Goal: Information Seeking & Learning: Learn about a topic

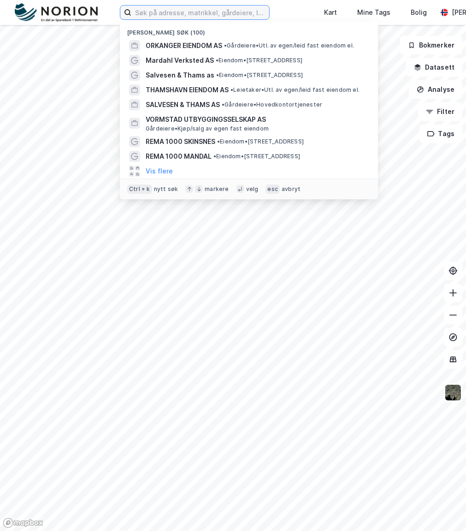
click at [214, 9] on input at bounding box center [200, 13] width 138 height 14
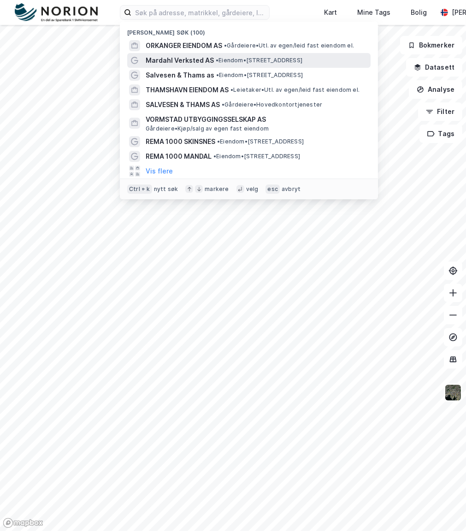
click at [228, 58] on span "• Eiendom • [STREET_ADDRESS]" at bounding box center [259, 60] width 87 height 7
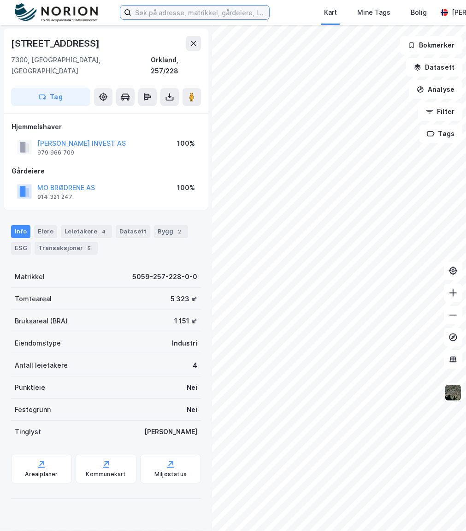
click at [165, 6] on input at bounding box center [200, 13] width 138 height 14
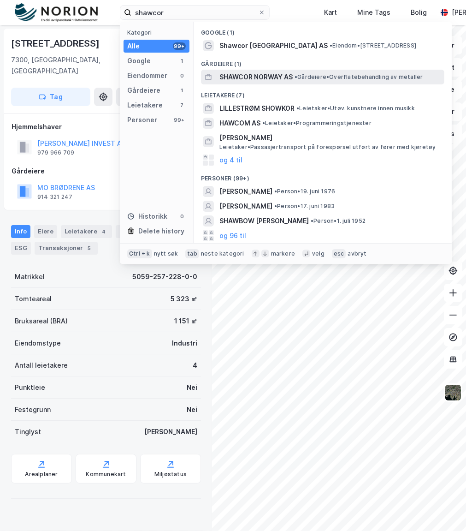
click at [262, 75] on span "SHAWCOR NORWAY AS" at bounding box center [256, 77] width 73 height 11
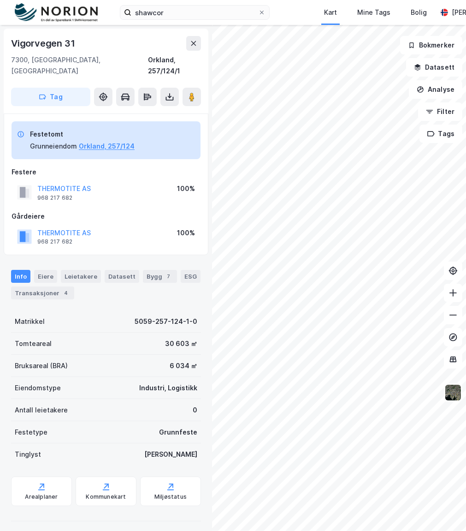
click at [89, 227] on div "THERMOTITE AS" at bounding box center [64, 232] width 54 height 11
click at [87, 227] on div "THERMOTITE AS" at bounding box center [64, 232] width 54 height 11
click at [0, 0] on button "THERMOTITE AS" at bounding box center [0, 0] width 0 height 0
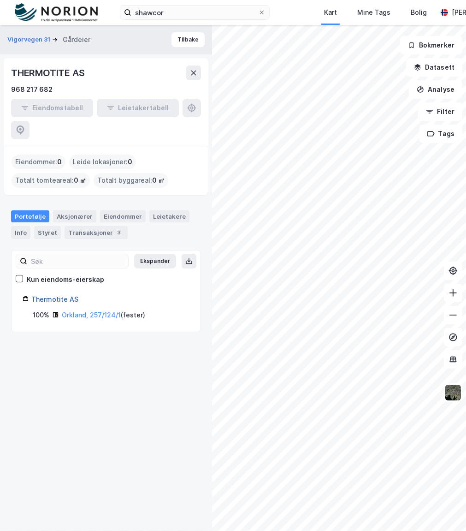
click at [57, 295] on link "Thermotite AS" at bounding box center [54, 299] width 47 height 8
click at [35, 43] on button "Vigorvegen 31" at bounding box center [29, 39] width 45 height 9
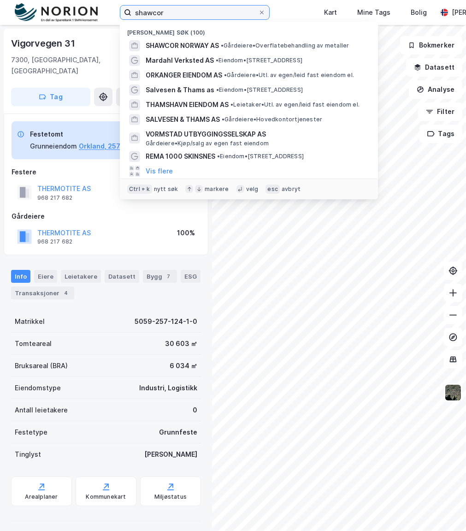
drag, startPoint x: 79, startPoint y: 12, endPoint x: 56, endPoint y: 15, distance: 22.9
click at [57, 12] on div "shawcor Nylige søk (100) SHAWCOR [GEOGRAPHIC_DATA] AS • Gårdeiere • Overflatebe…" at bounding box center [233, 12] width 466 height 25
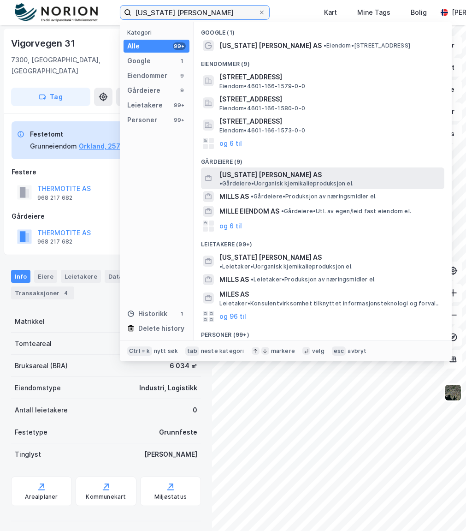
type input "[US_STATE] [PERSON_NAME]"
click at [279, 172] on span "[US_STATE] [PERSON_NAME] AS" at bounding box center [271, 174] width 102 height 11
